Goal: Task Accomplishment & Management: Use online tool/utility

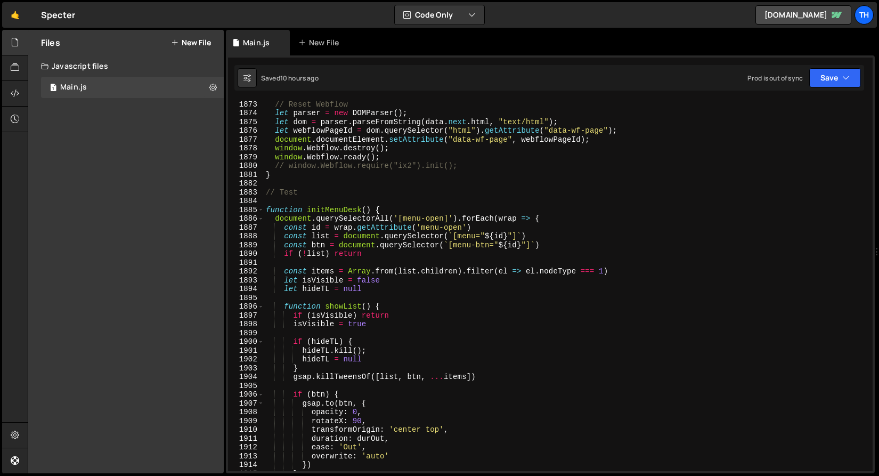
scroll to position [16310, 0]
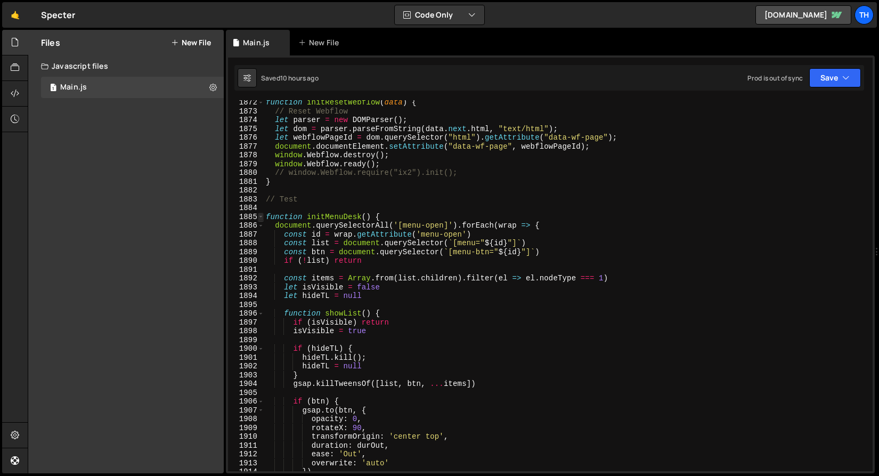
click at [262, 218] on span at bounding box center [261, 216] width 6 height 9
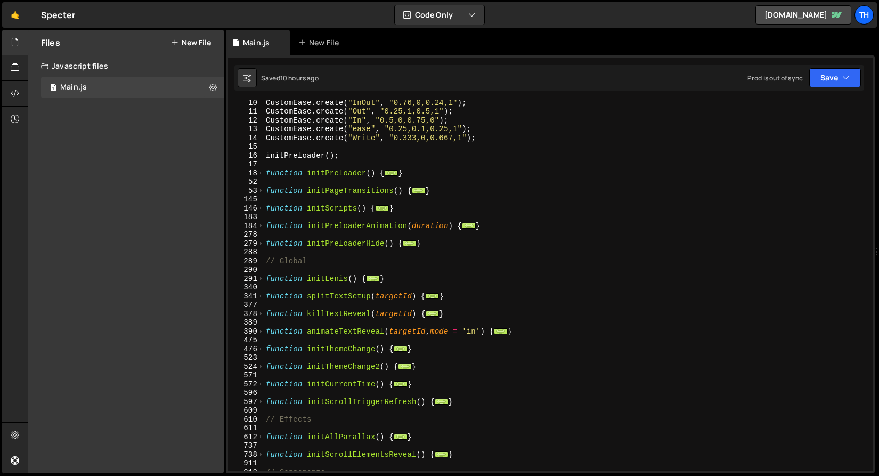
scroll to position [0, 0]
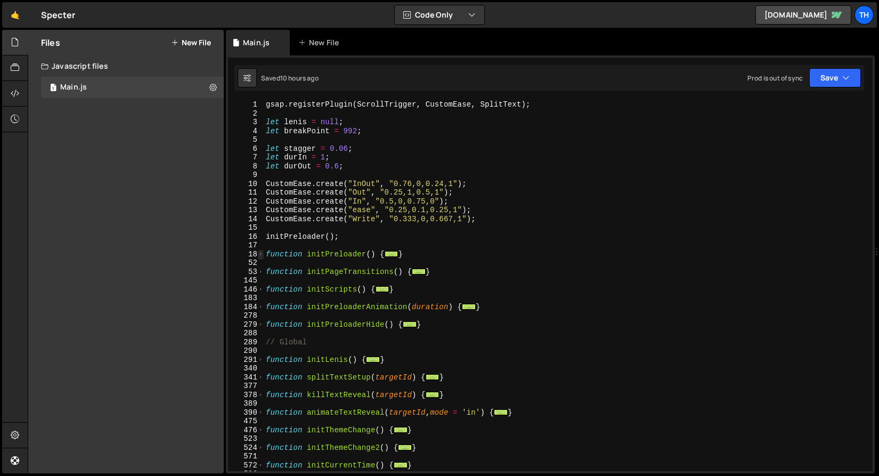
click at [259, 253] on span at bounding box center [261, 254] width 6 height 9
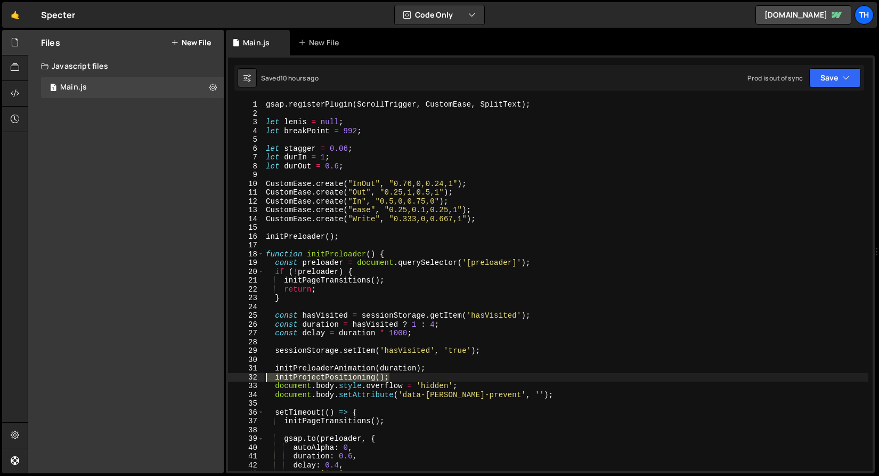
drag, startPoint x: 420, startPoint y: 376, endPoint x: 223, endPoint y: 375, distance: 196.5
click at [223, 375] on div "Files New File Javascript files 1 Main.js 0 CSS files Copy share link Edit File…" at bounding box center [453, 252] width 851 height 444
type textarea "initProjectPositioning();"
click at [826, 77] on button "Save" at bounding box center [835, 77] width 52 height 19
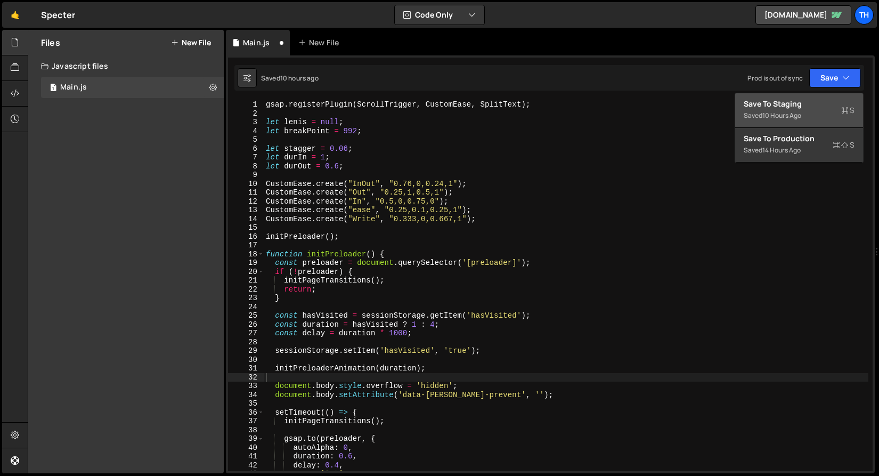
click at [808, 101] on div "Save to Staging S" at bounding box center [798, 104] width 111 height 11
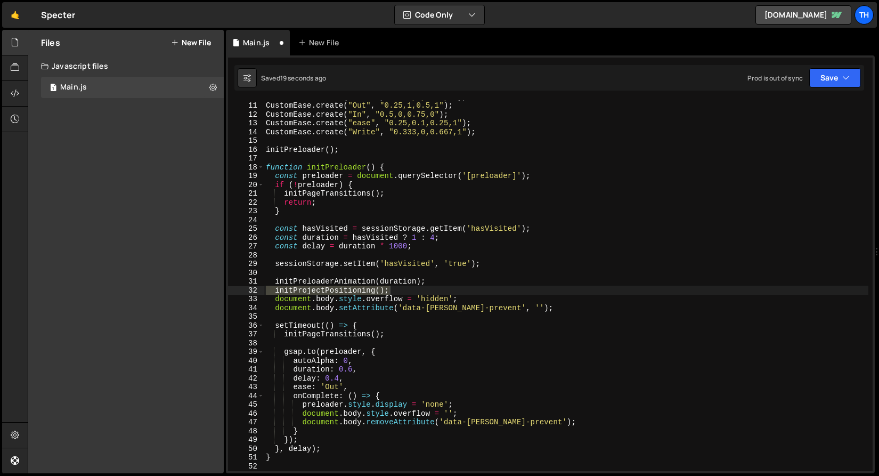
scroll to position [87, 0]
click at [365, 285] on div "CustomEase . create ( "InOut" , "0.76,0,0.24,1" ) ; CustomEase . create ( "Out"…" at bounding box center [566, 286] width 604 height 388
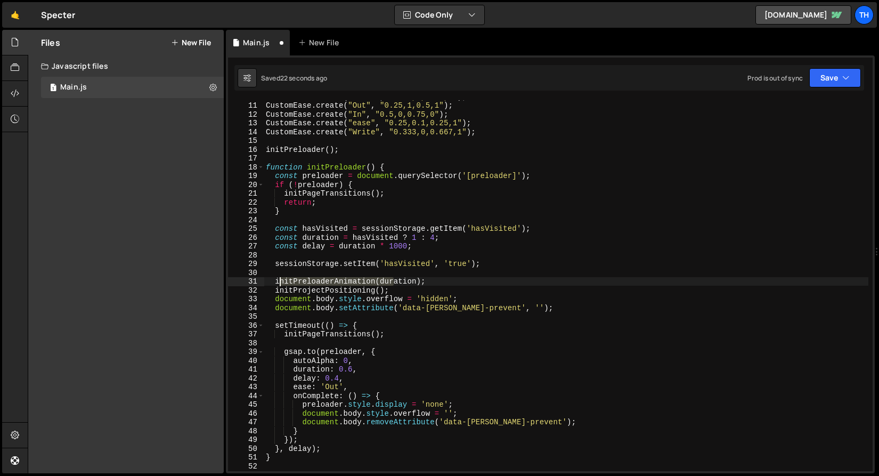
drag, startPoint x: 395, startPoint y: 285, endPoint x: 276, endPoint y: 285, distance: 118.7
click at [276, 285] on div "CustomEase . create ( "InOut" , "0.76,0,0.24,1" ) ; CustomEase . create ( "Out"…" at bounding box center [566, 286] width 604 height 388
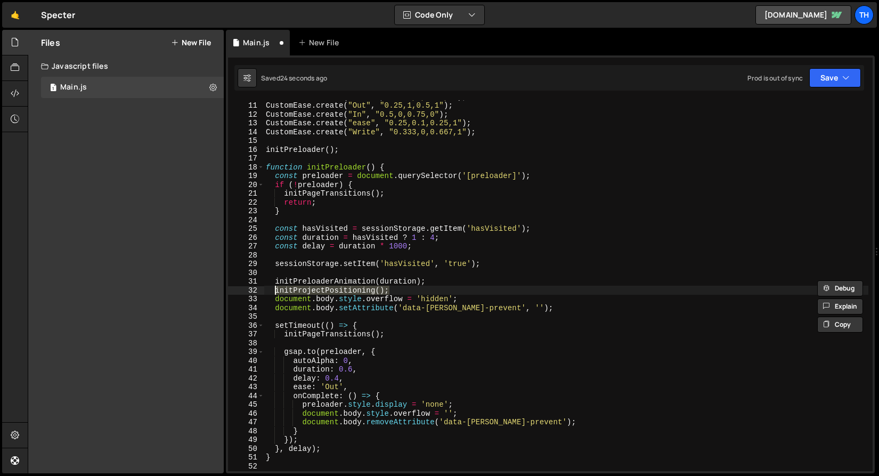
drag, startPoint x: 403, startPoint y: 288, endPoint x: 275, endPoint y: 291, distance: 127.8
click at [275, 292] on div "CustomEase . create ( "InOut" , "0.76,0,0.24,1" ) ; CustomEase . create ( "Out"…" at bounding box center [566, 286] width 604 height 388
type textarea "initProjectPositioning();"
click at [351, 271] on div "CustomEase . create ( "InOut" , "0.76,0,0.24,1" ) ; CustomEase . create ( "Out"…" at bounding box center [566, 286] width 604 height 388
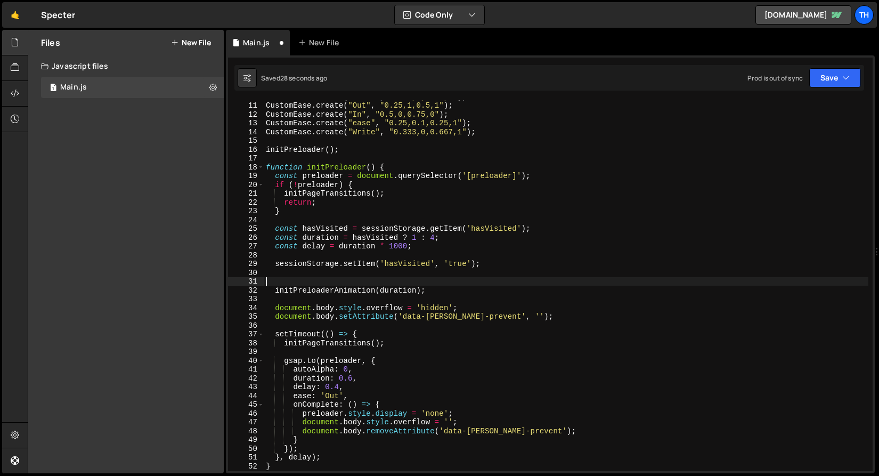
paste textarea "initProjectPositioning();"
drag, startPoint x: 363, startPoint y: 281, endPoint x: 310, endPoint y: 282, distance: 53.3
click at [310, 282] on div "CustomEase . create ( "InOut" , "0.76,0,0.24,1" ) ; CustomEase . create ( "Out"…" at bounding box center [566, 286] width 604 height 388
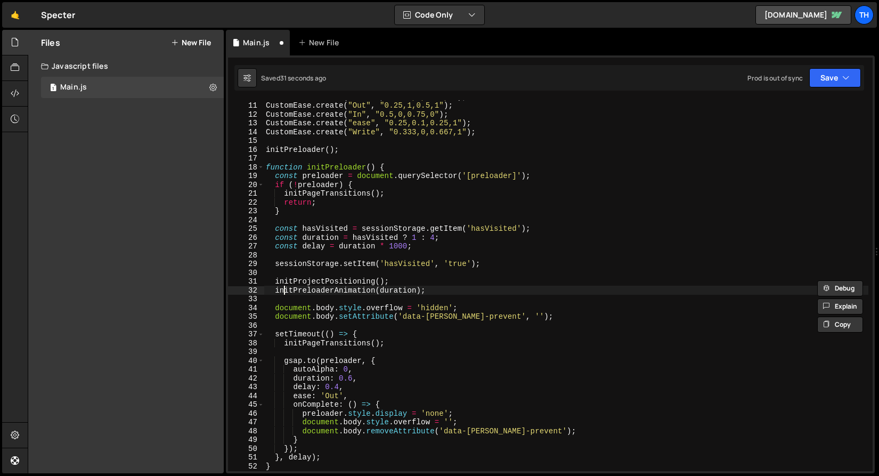
click at [283, 293] on div "CustomEase . create ( "InOut" , "0.76,0,0.24,1" ) ; CustomEase . create ( "Out"…" at bounding box center [566, 286] width 604 height 388
type textarea "initPreloaderAnimation(duration);"
click at [285, 296] on div "CustomEase . create ( "InOut" , "0.76,0,0.24,1" ) ; CustomEase . create ( "Out"…" at bounding box center [566, 286] width 604 height 388
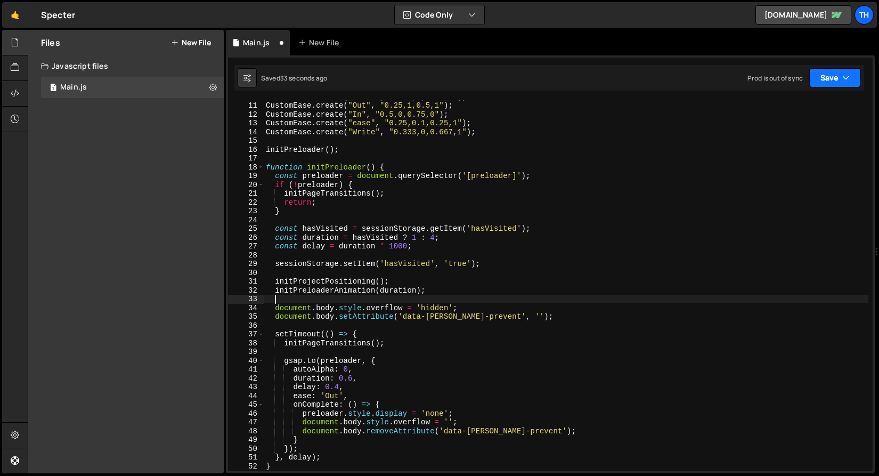
click at [844, 71] on button "Save" at bounding box center [835, 77] width 52 height 19
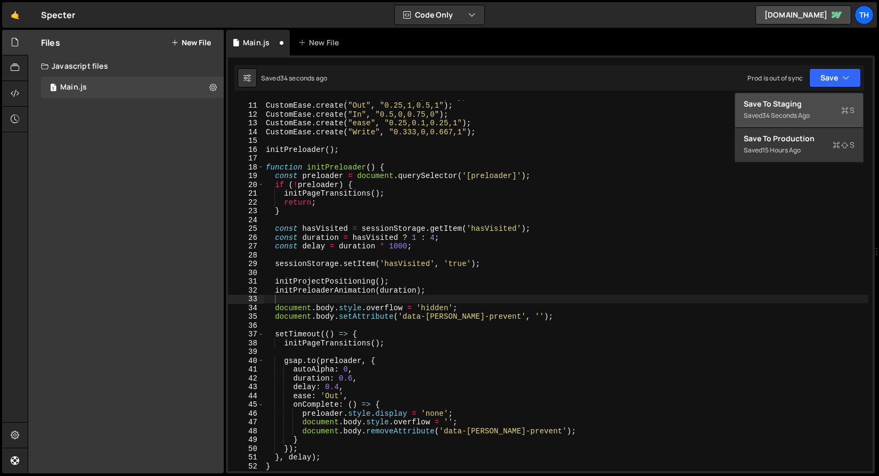
click at [824, 99] on div "Save to Staging S" at bounding box center [798, 104] width 111 height 11
